Goal: Transaction & Acquisition: Book appointment/travel/reservation

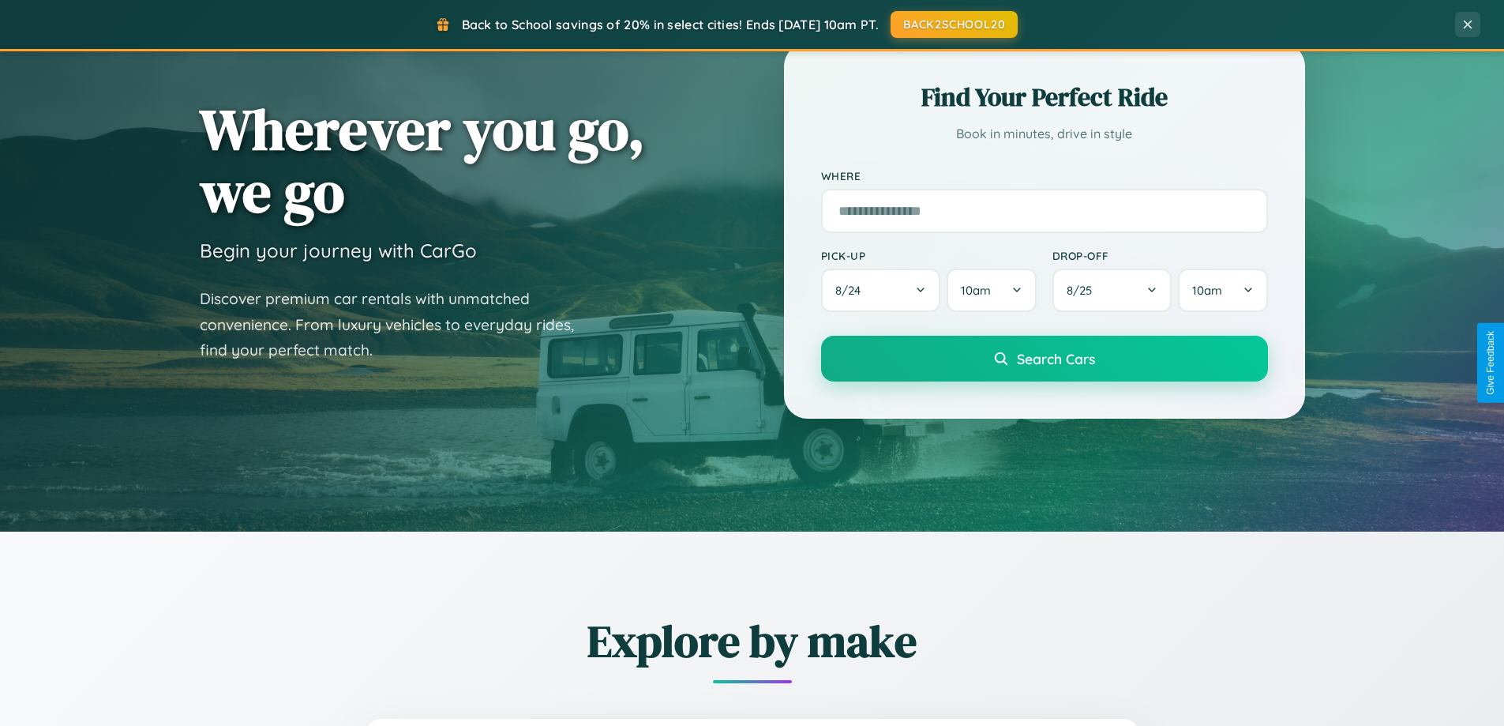
scroll to position [681, 0]
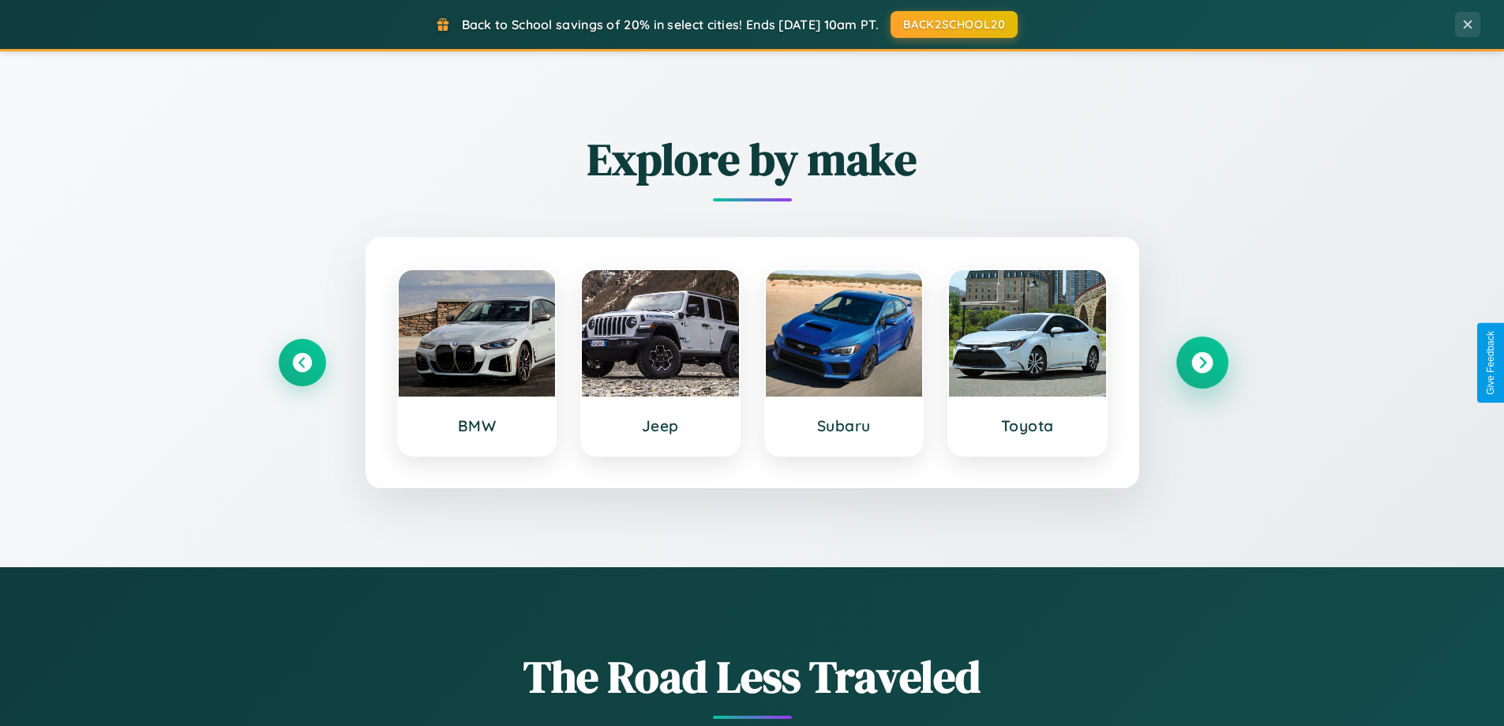
click at [1202, 362] on icon at bounding box center [1202, 362] width 21 height 21
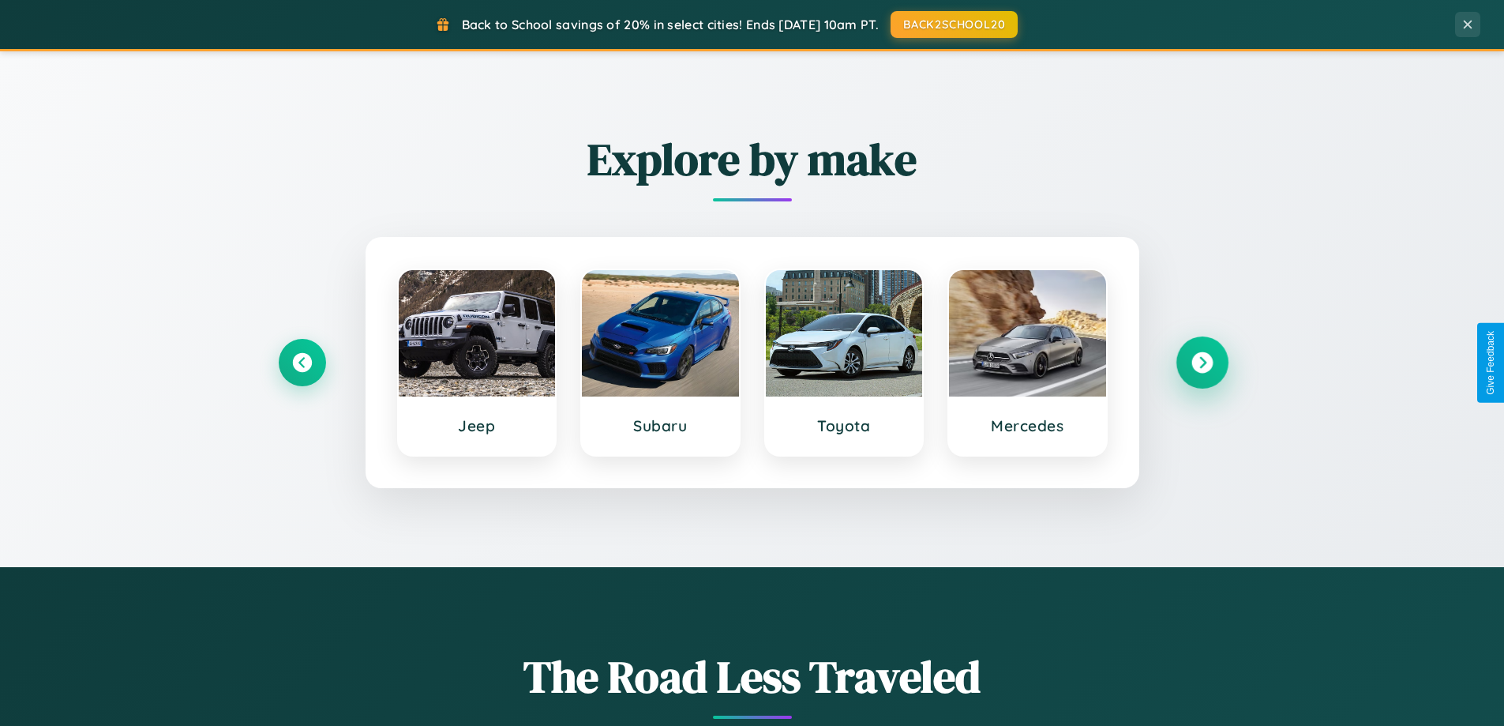
click at [1202, 362] on icon at bounding box center [1202, 362] width 21 height 21
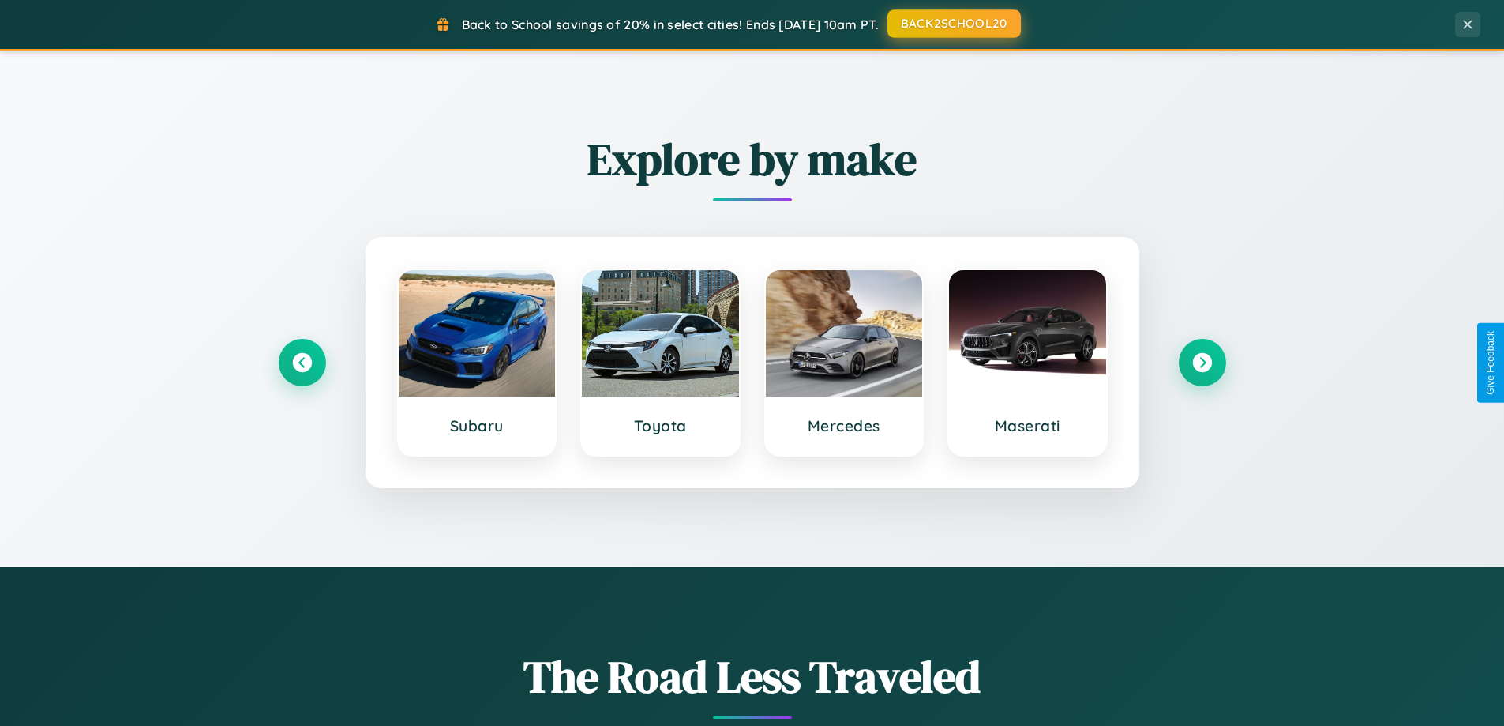
click at [953, 24] on button "BACK2SCHOOL20" at bounding box center [954, 23] width 133 height 28
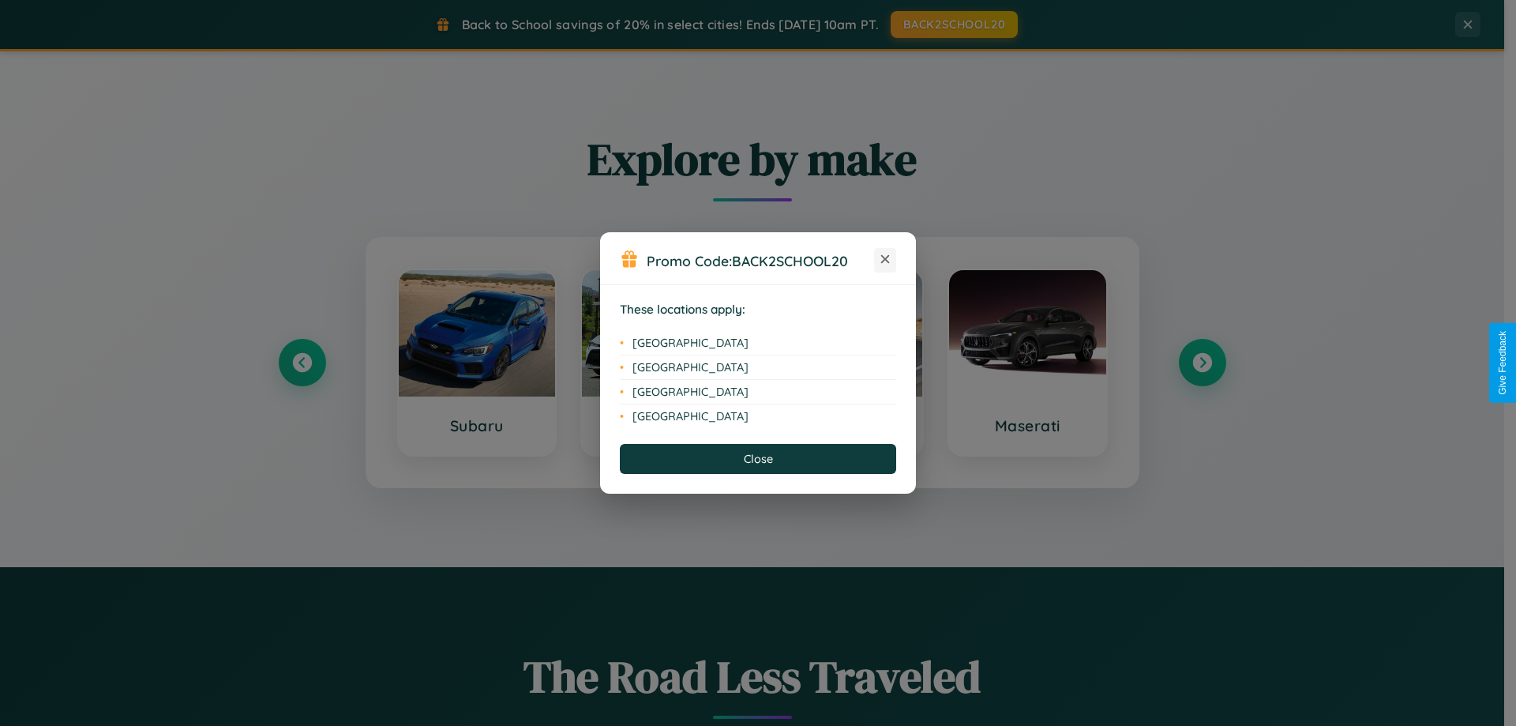
click at [885, 260] on icon at bounding box center [885, 259] width 9 height 9
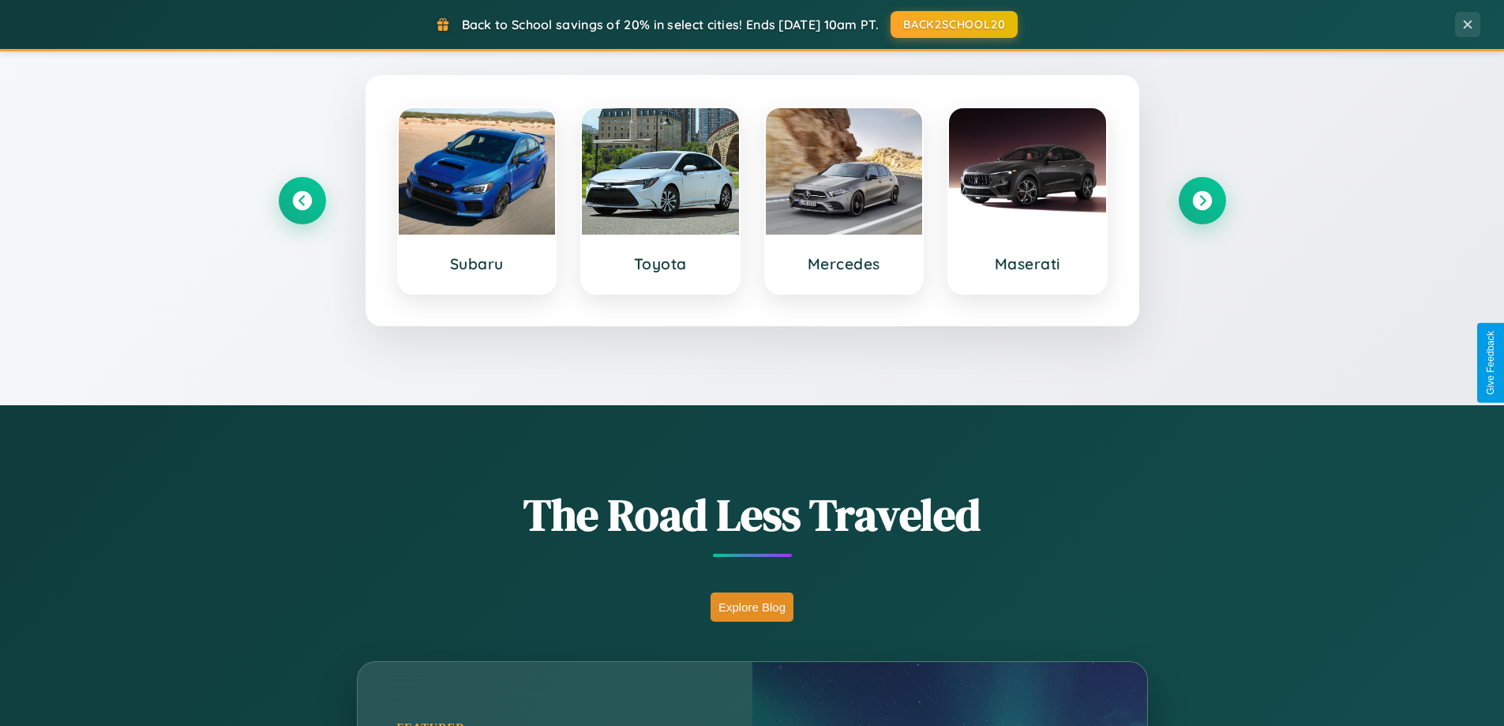
scroll to position [1087, 0]
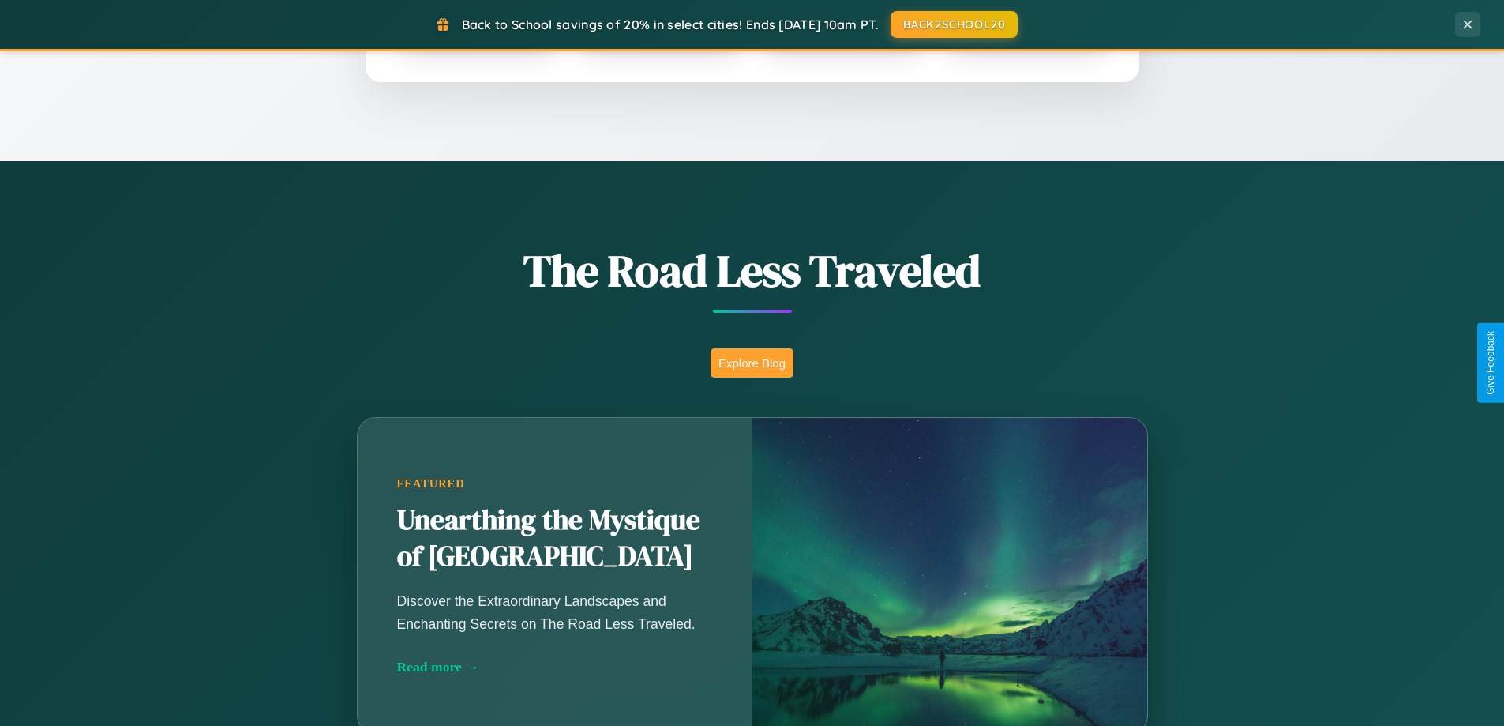
click at [752, 362] on button "Explore Blog" at bounding box center [752, 362] width 83 height 29
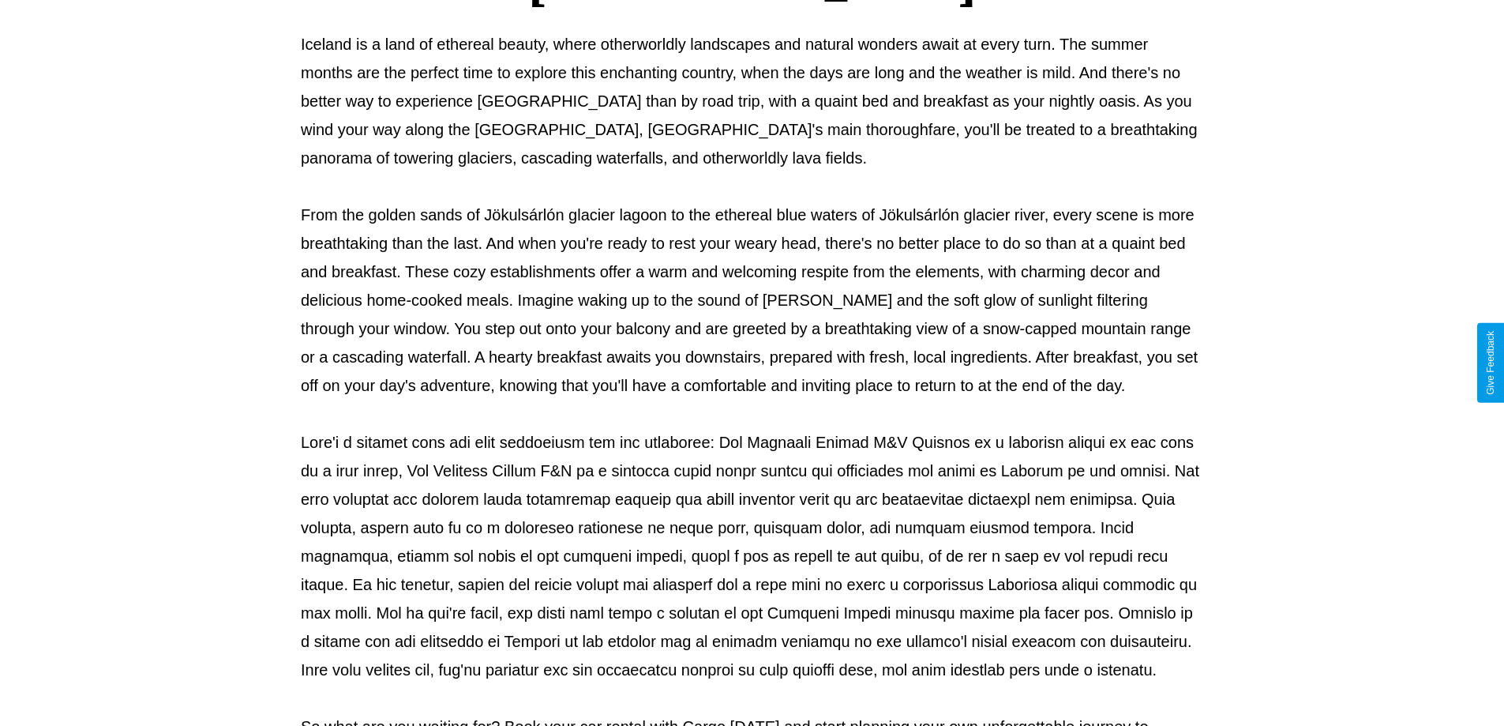
scroll to position [511, 0]
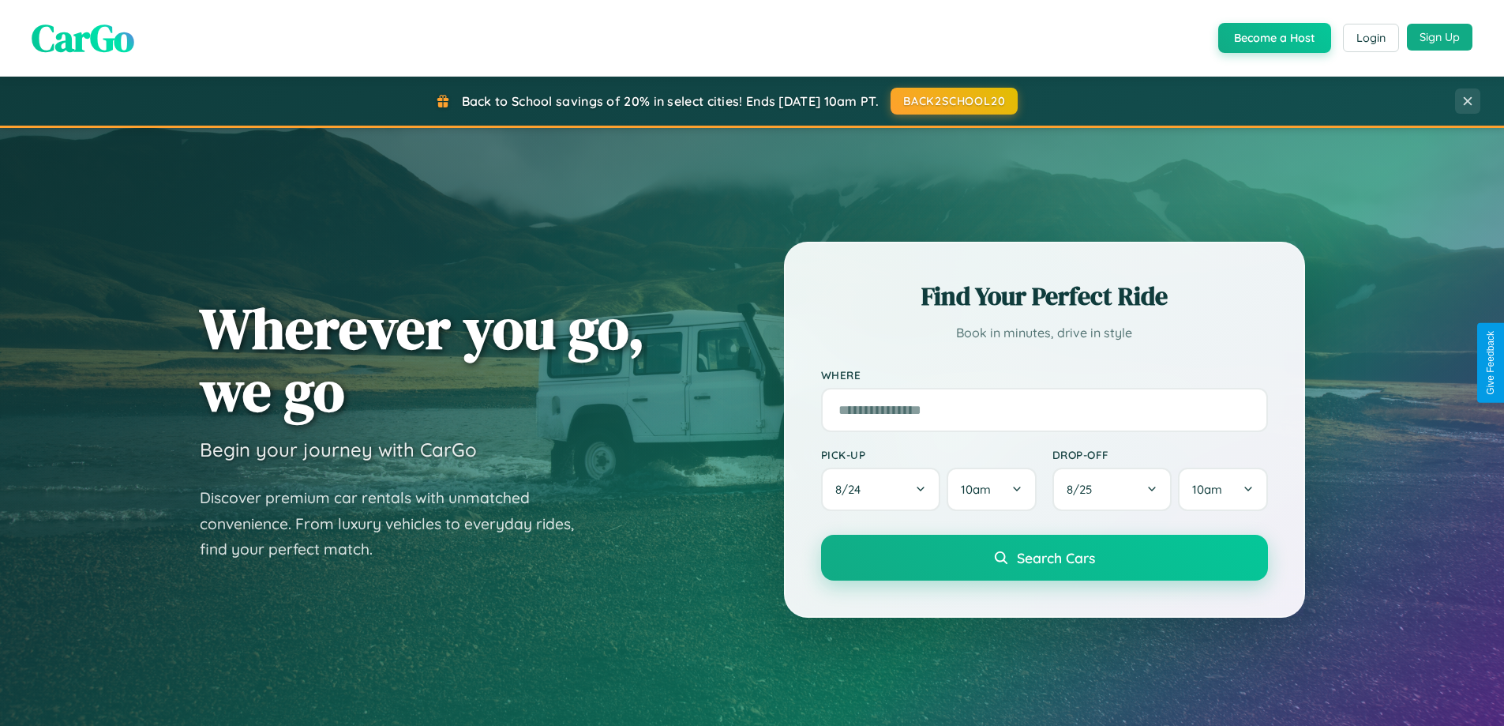
click at [1440, 37] on button "Sign Up" at bounding box center [1440, 37] width 66 height 27
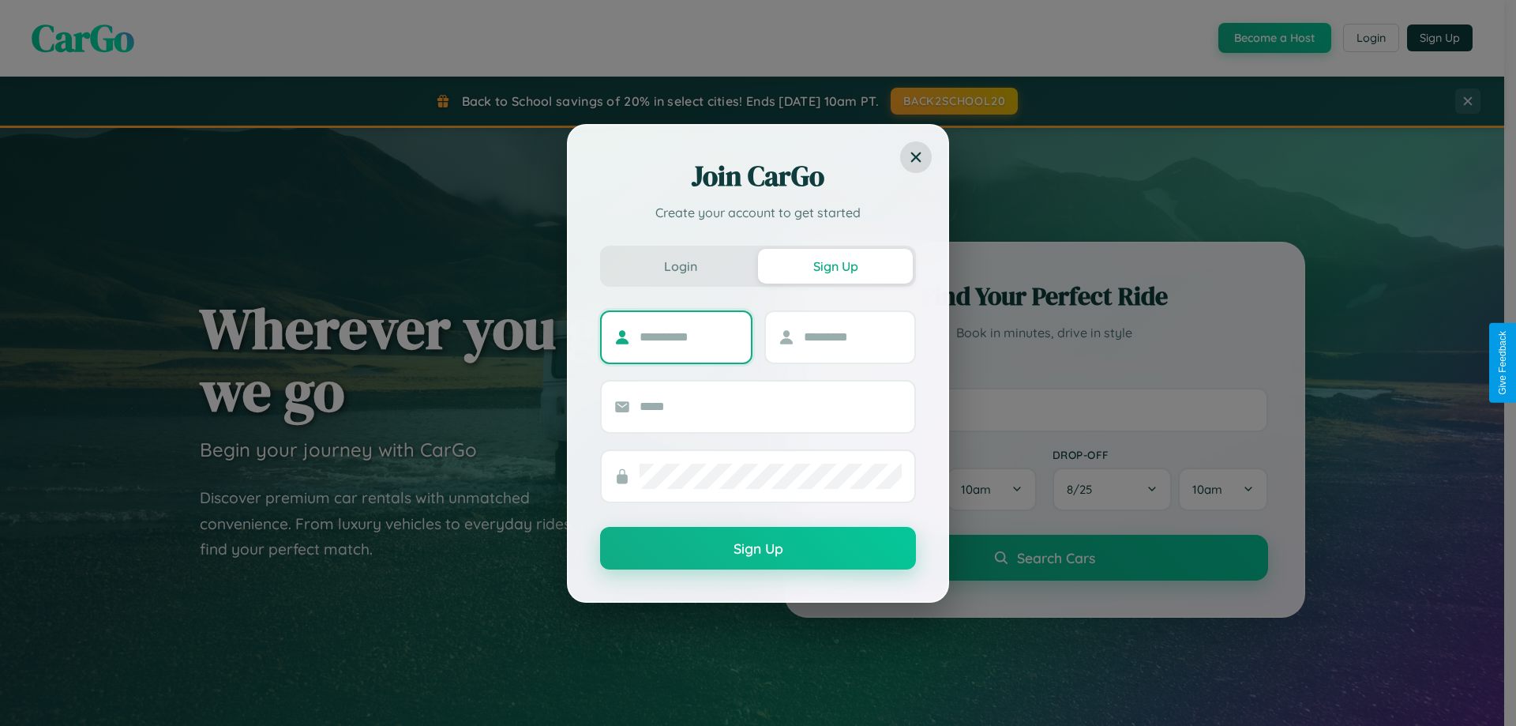
click at [689, 336] on input "text" at bounding box center [689, 337] width 99 height 25
type input "********"
click at [852, 336] on input "text" at bounding box center [853, 337] width 99 height 25
type input "*****"
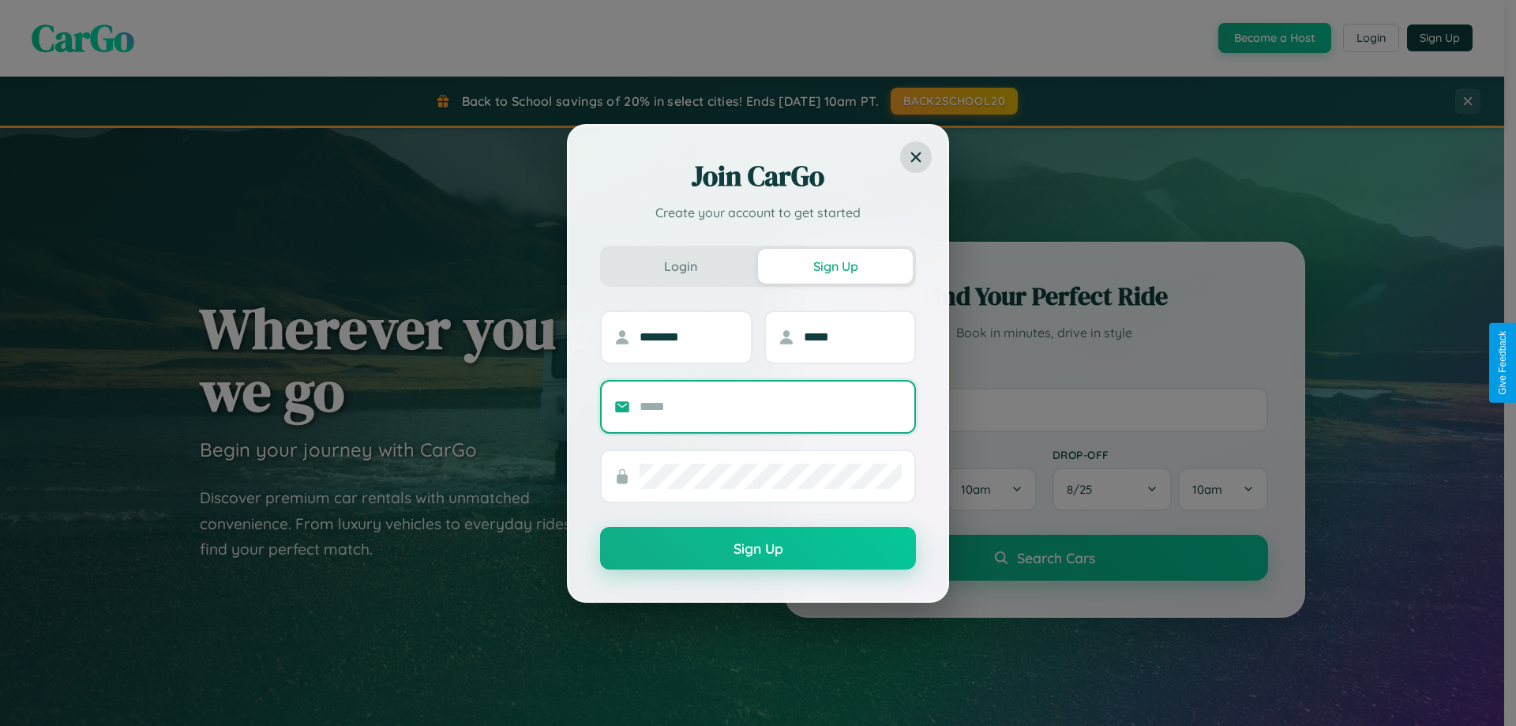
click at [771, 406] on input "text" at bounding box center [771, 406] width 262 height 25
type input "**********"
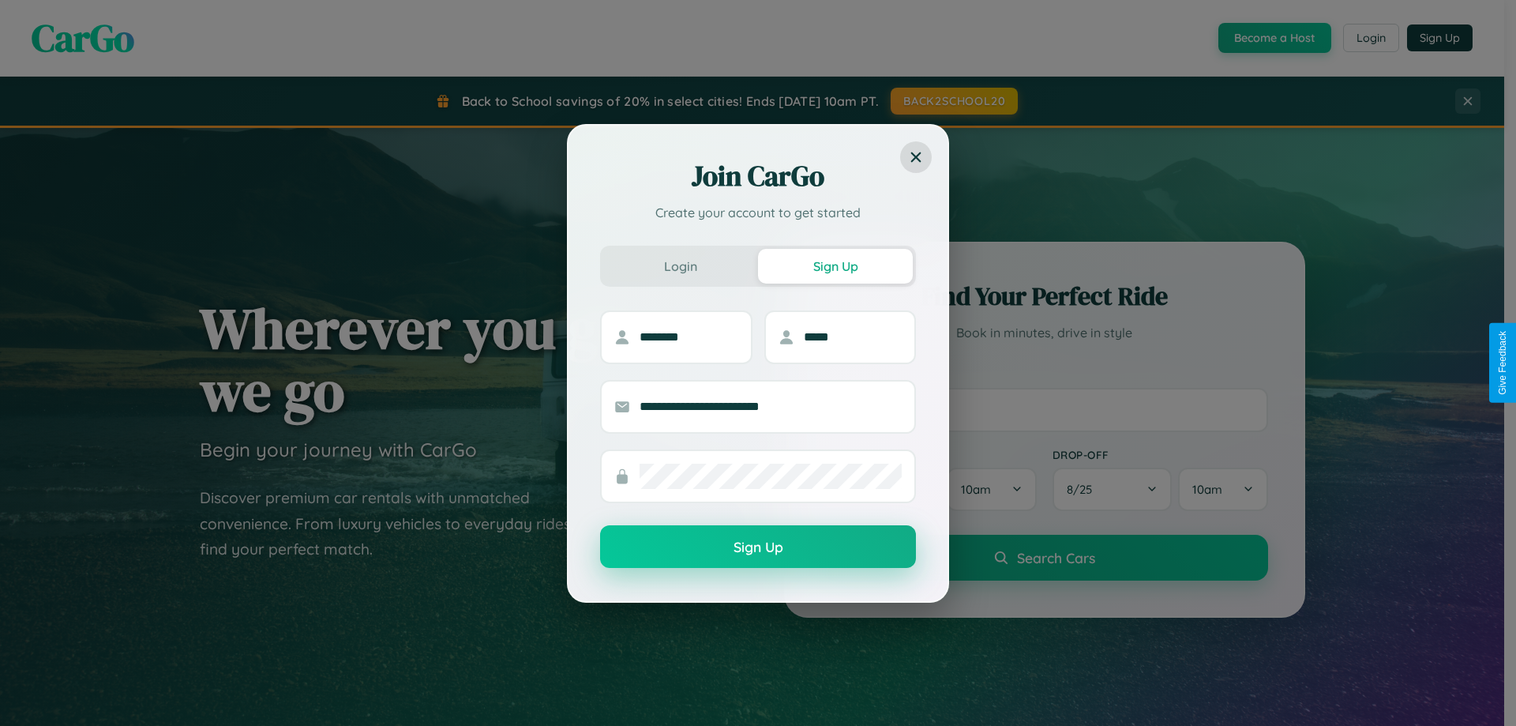
click at [758, 547] on button "Sign Up" at bounding box center [758, 546] width 316 height 43
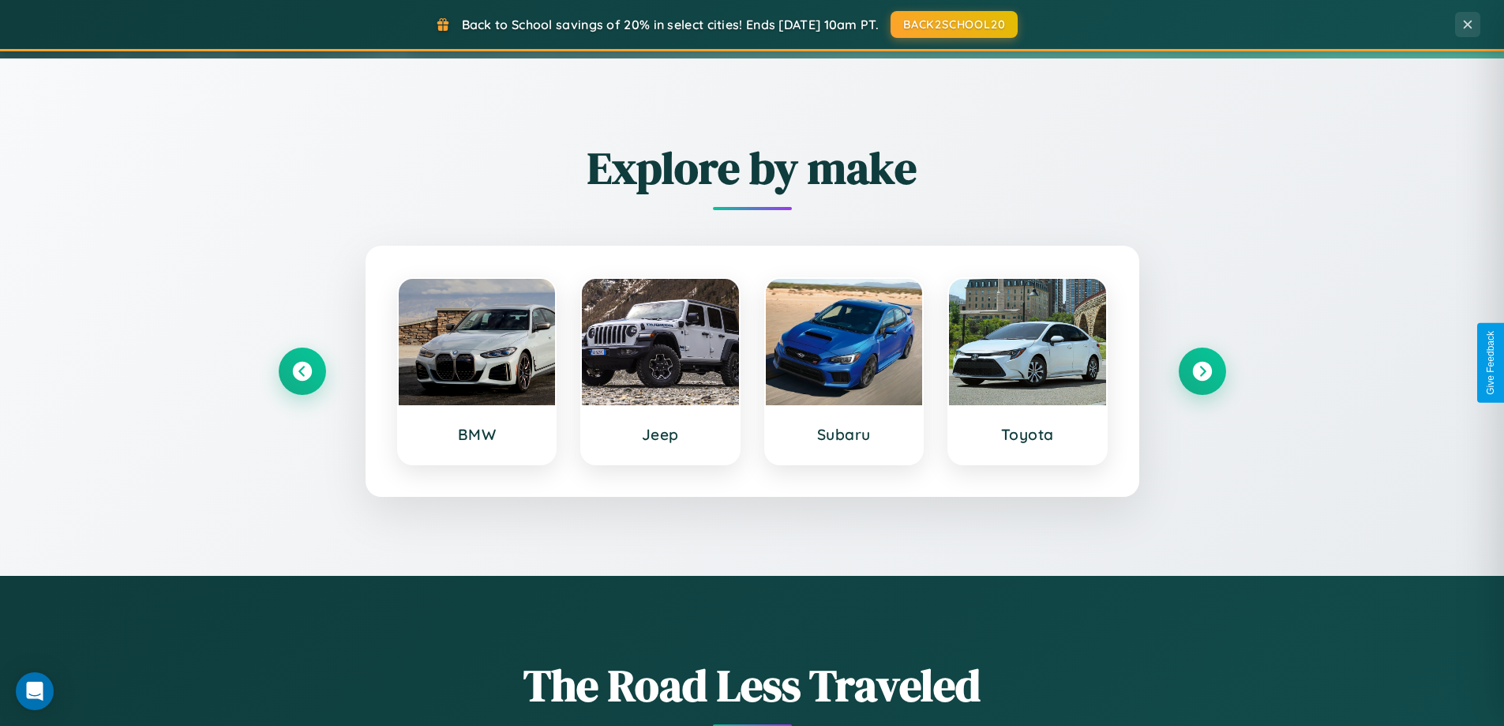
scroll to position [681, 0]
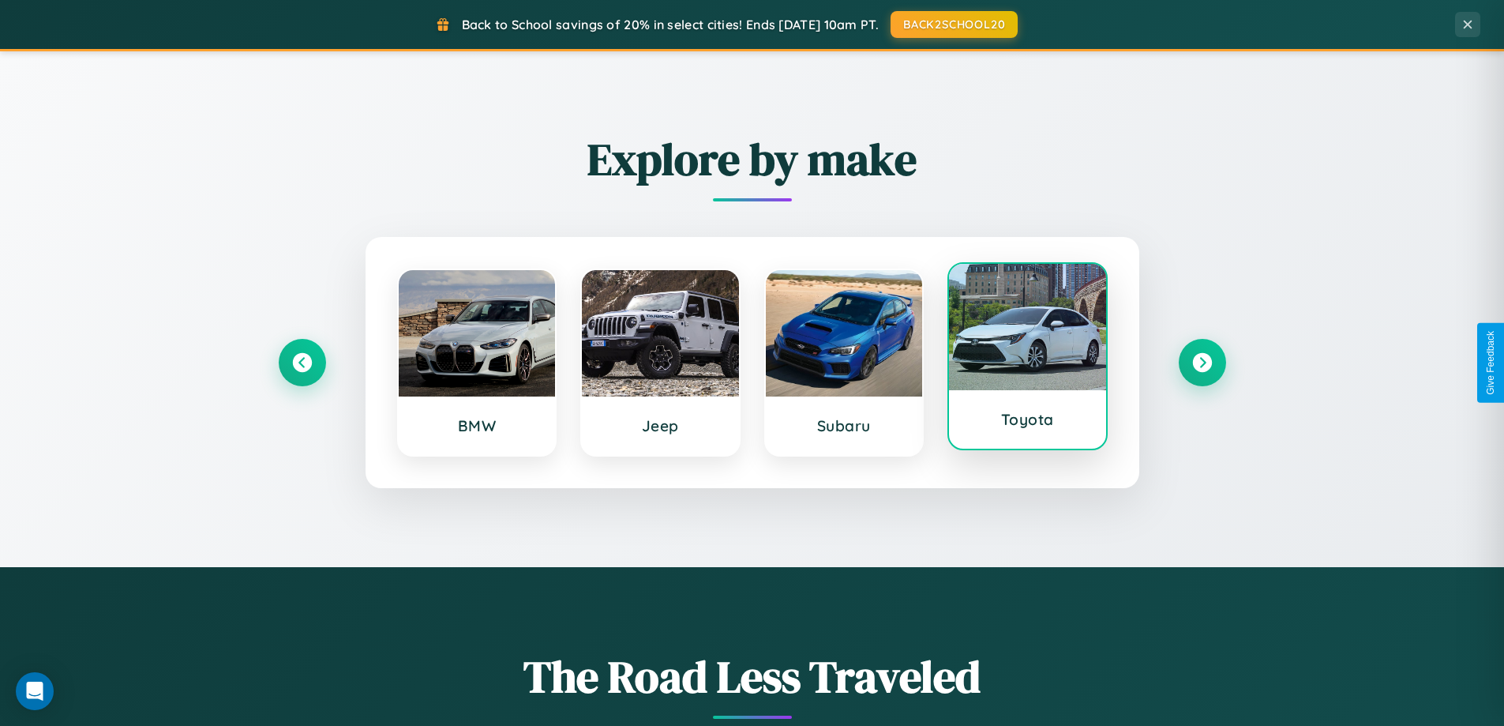
click at [1027, 362] on div at bounding box center [1027, 327] width 157 height 126
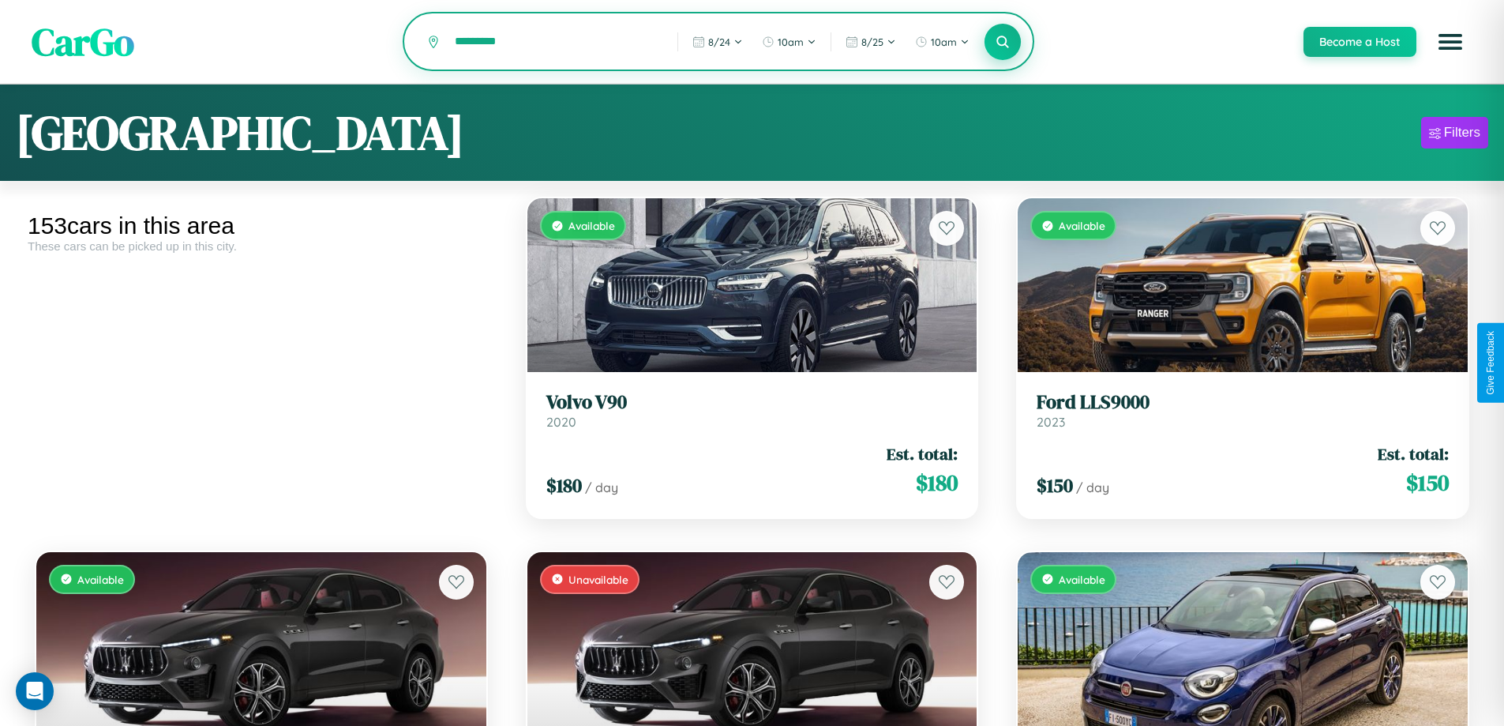
type input "*********"
click at [1002, 43] on icon at bounding box center [1003, 41] width 15 height 15
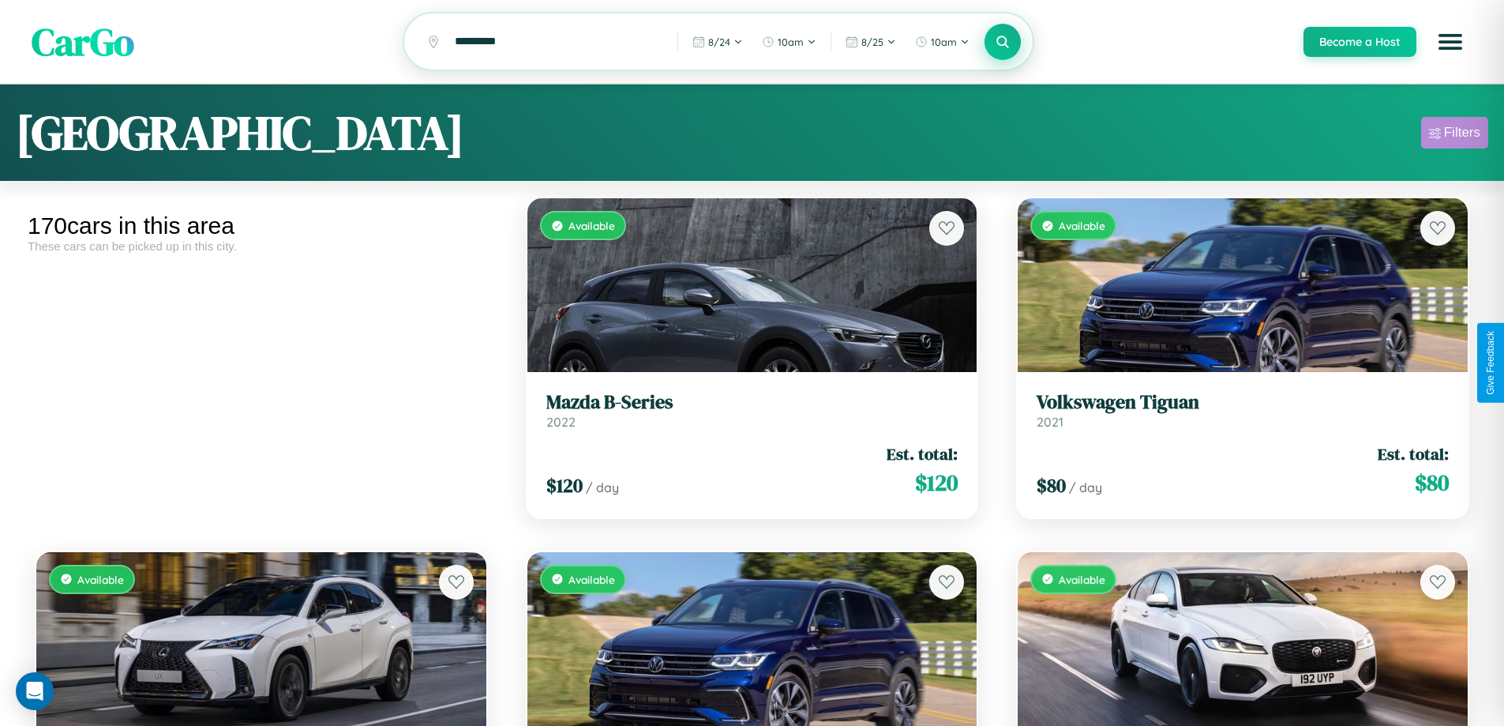
click at [1455, 135] on div "Filters" at bounding box center [1462, 133] width 36 height 16
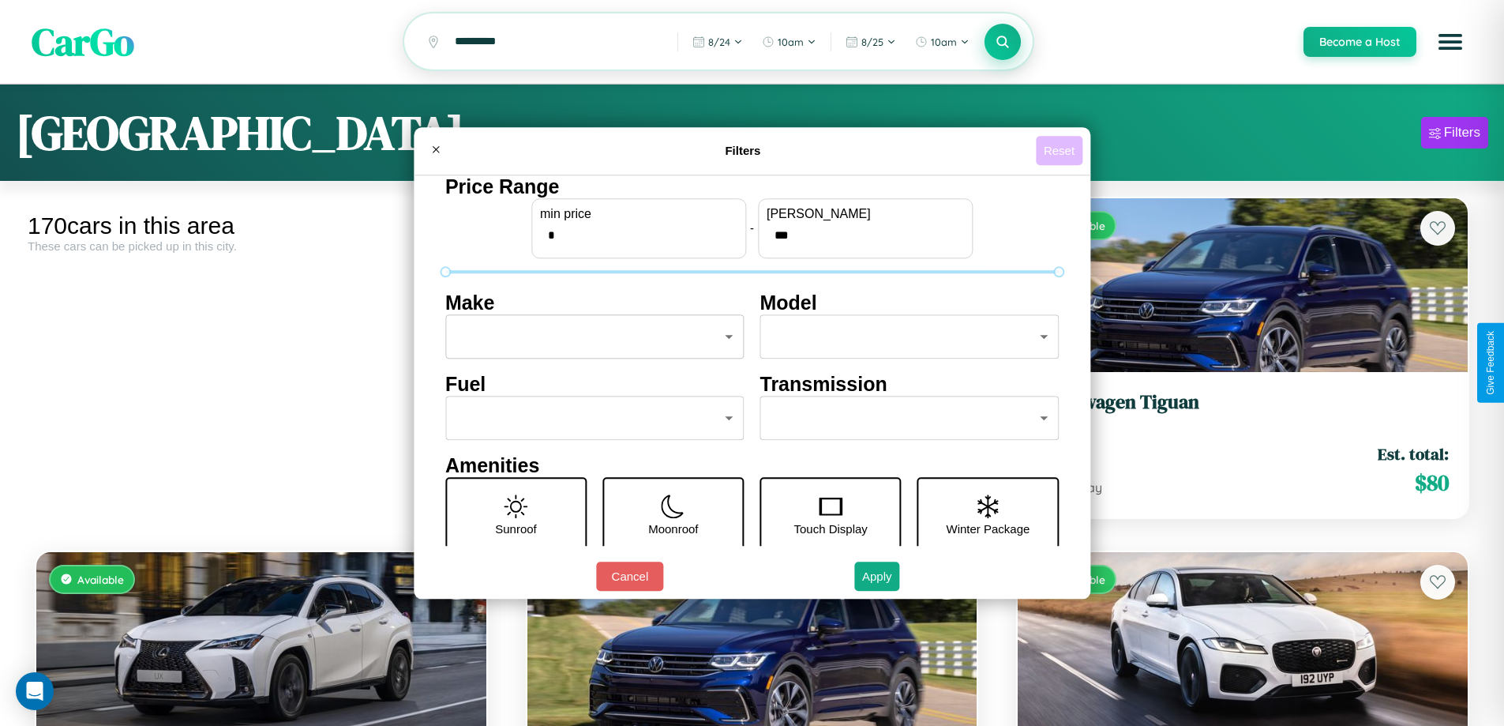
click at [1061, 150] on button "Reset" at bounding box center [1059, 150] width 47 height 29
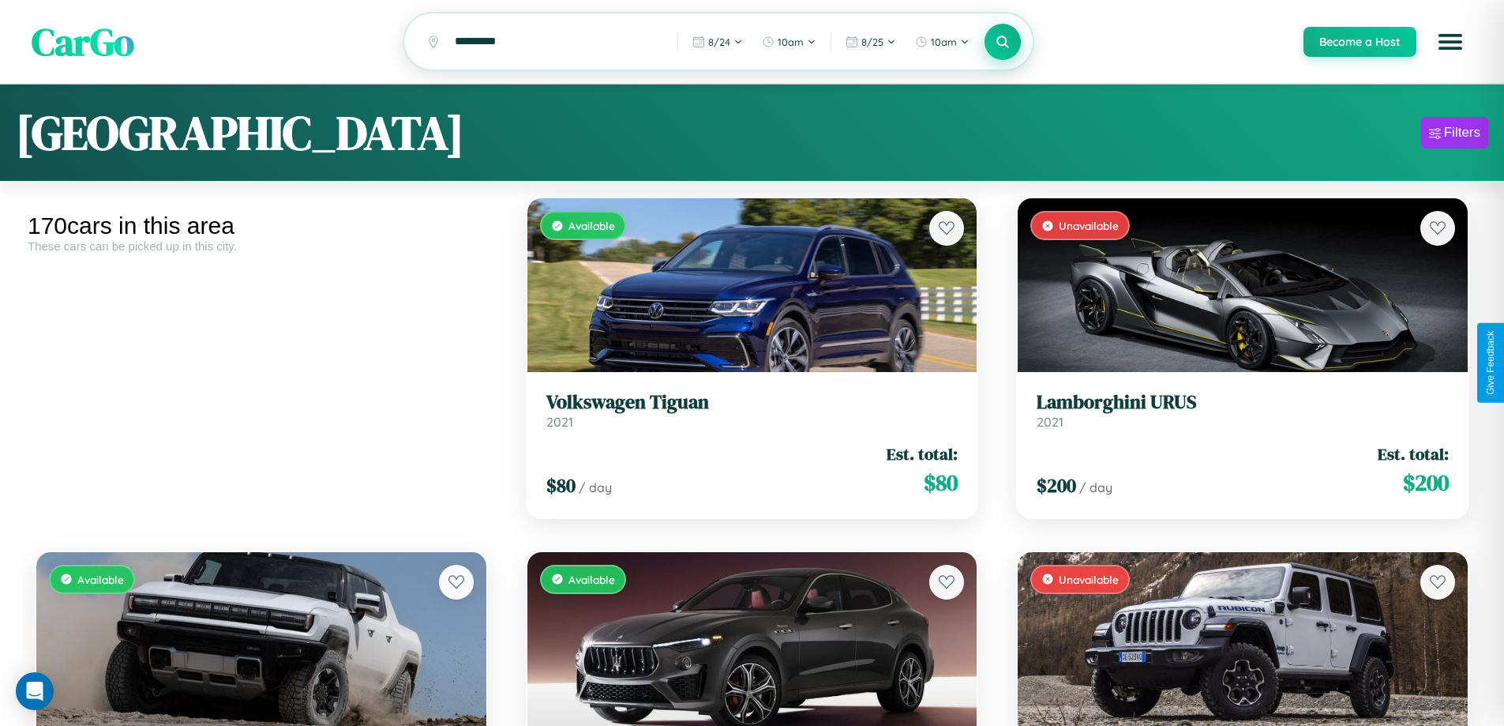
scroll to position [17283, 0]
